Goal: Navigation & Orientation: Find specific page/section

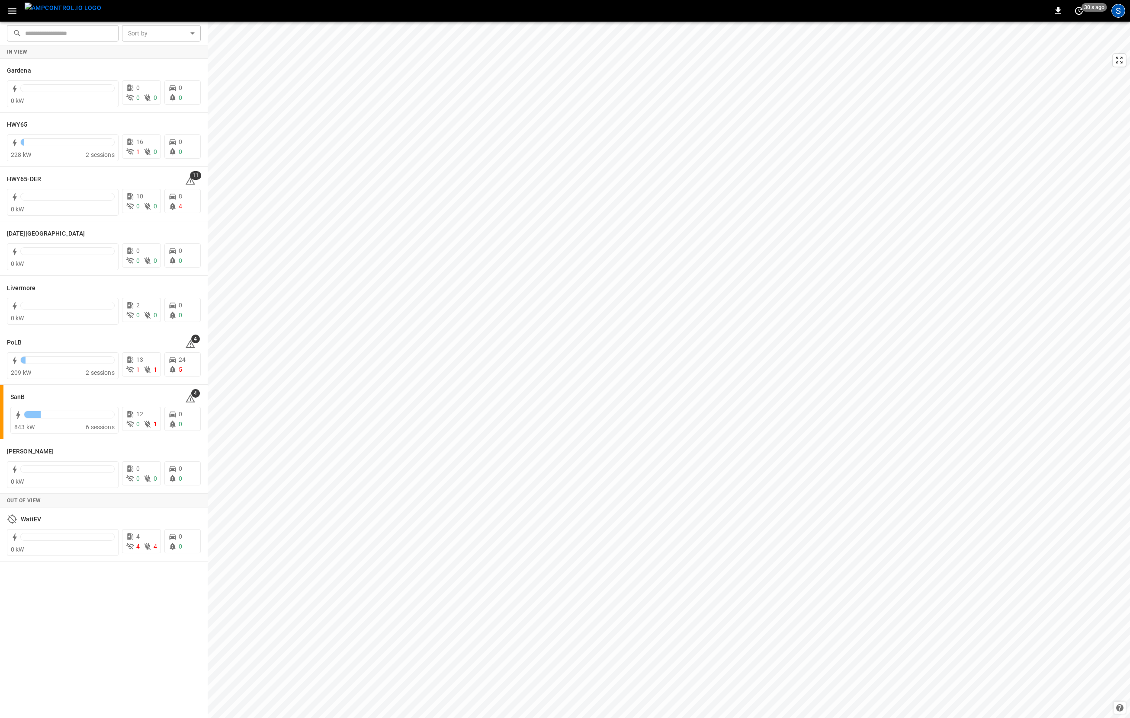
click at [761, 8] on div "S" at bounding box center [1118, 11] width 14 height 14
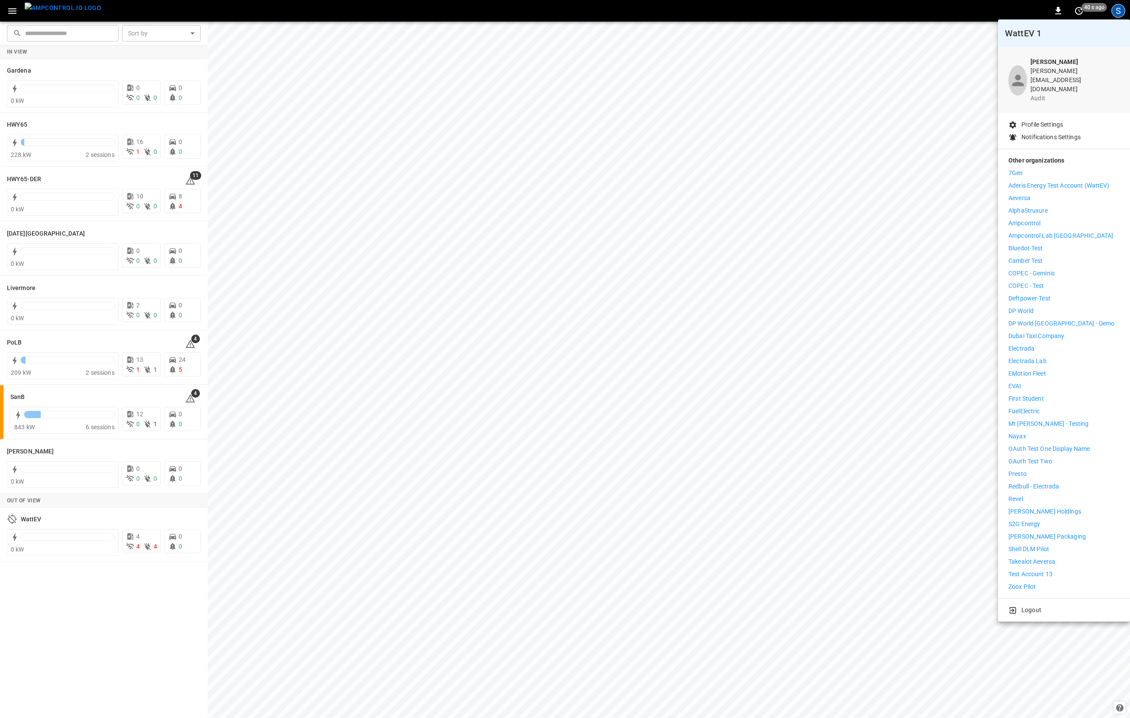
click at [761, 606] on li "Logout" at bounding box center [1063, 610] width 111 height 9
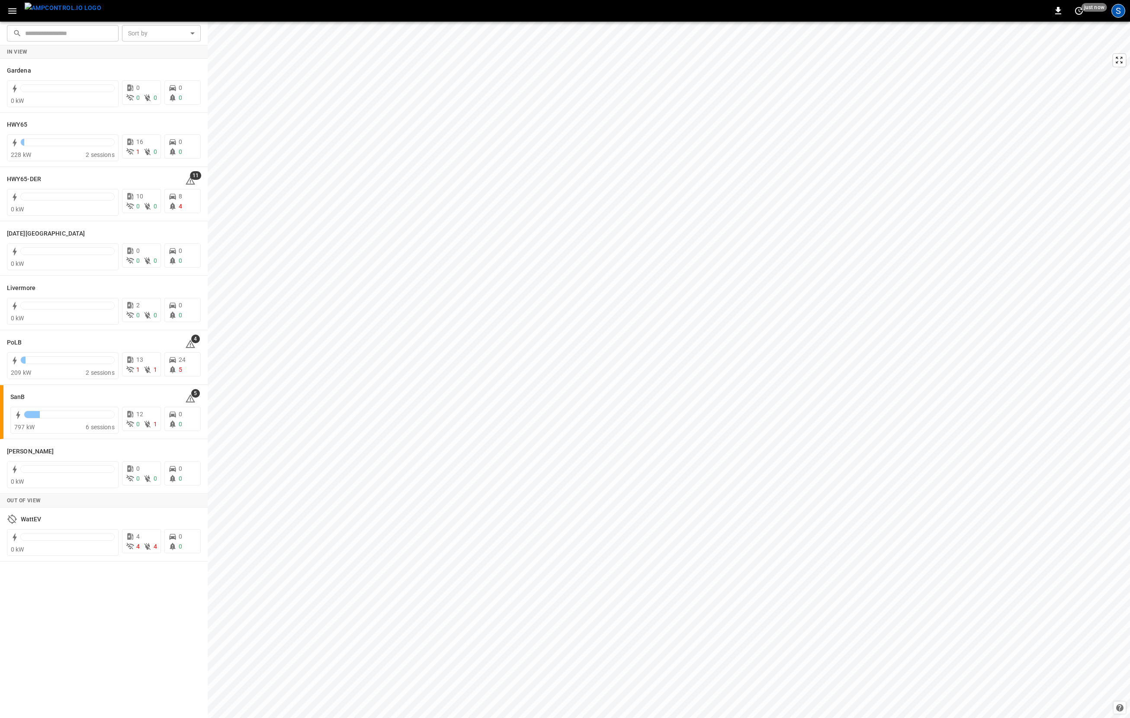
click at [1113, 8] on div "S" at bounding box center [1118, 11] width 14 height 14
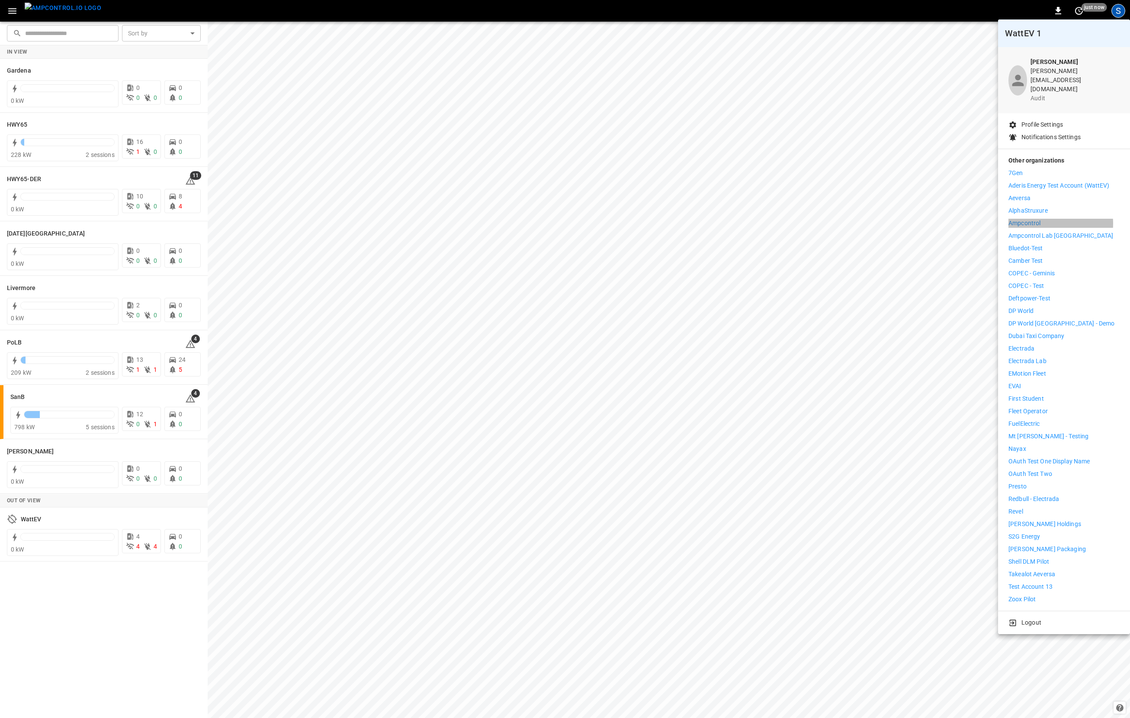
click at [1032, 219] on p "Ampcontrol" at bounding box center [1024, 223] width 32 height 9
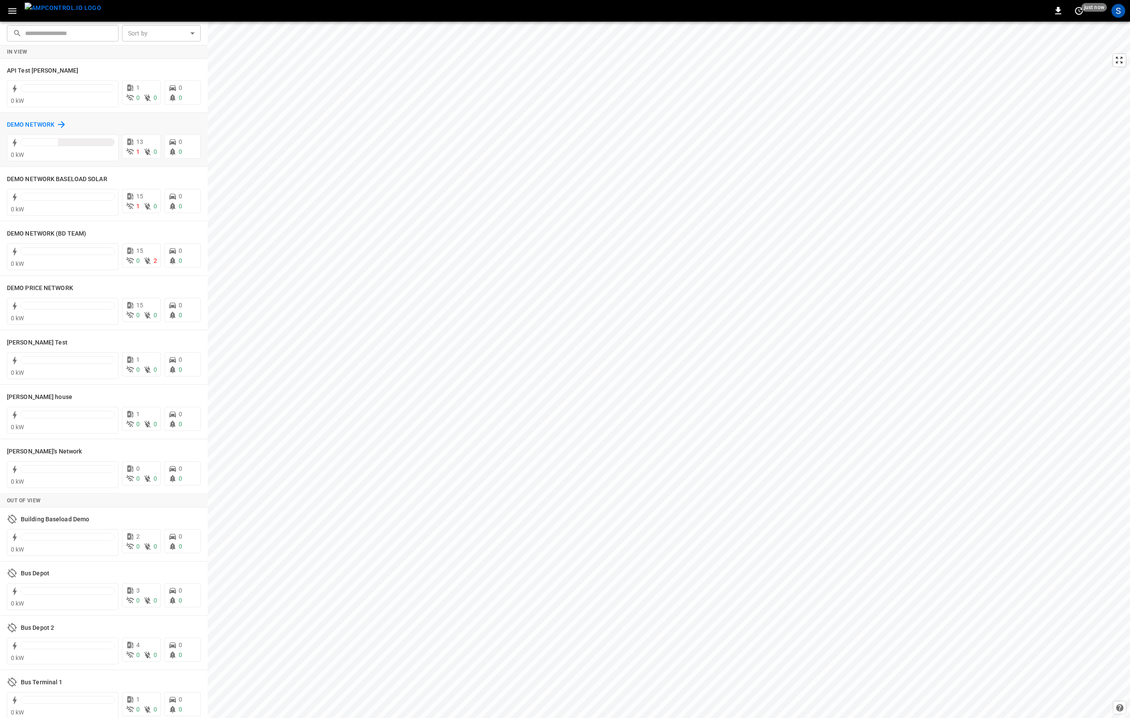
click at [42, 124] on h6 "DEMO NETWORK" at bounding box center [31, 125] width 48 height 10
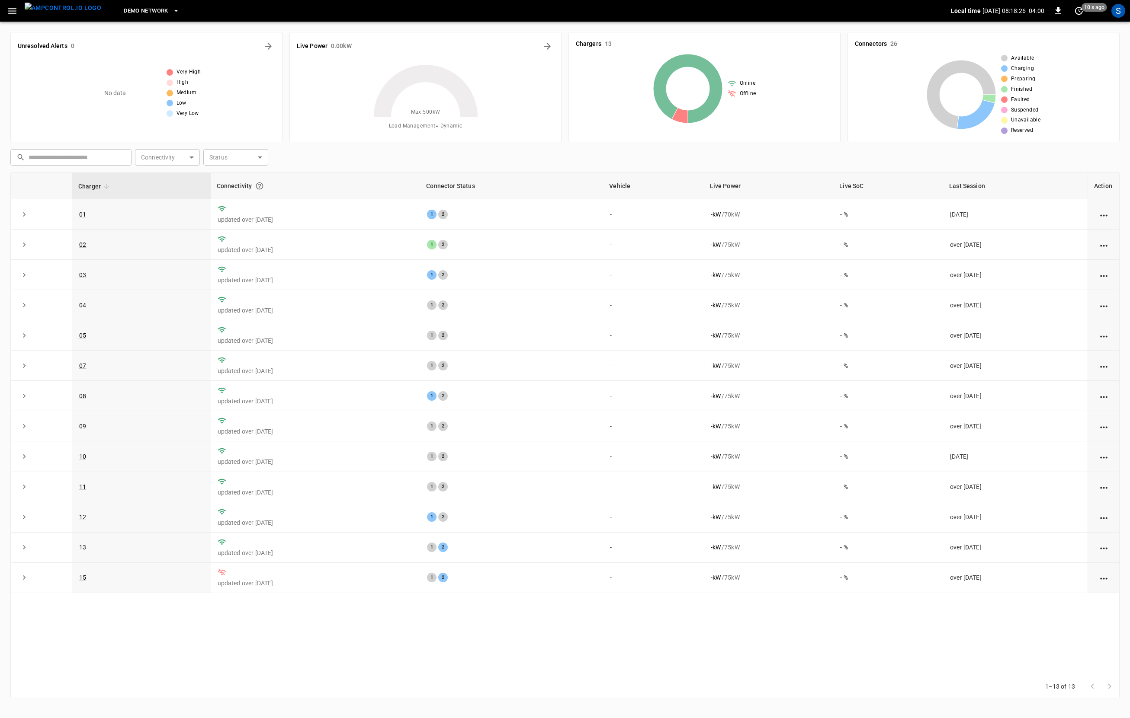
click at [126, 16] on button "DEMO NETWORK" at bounding box center [151, 11] width 62 height 17
click at [1115, 12] on div at bounding box center [565, 359] width 1130 height 718
click at [1124, 12] on div "S" at bounding box center [1118, 11] width 14 height 14
